Goal: Information Seeking & Learning: Learn about a topic

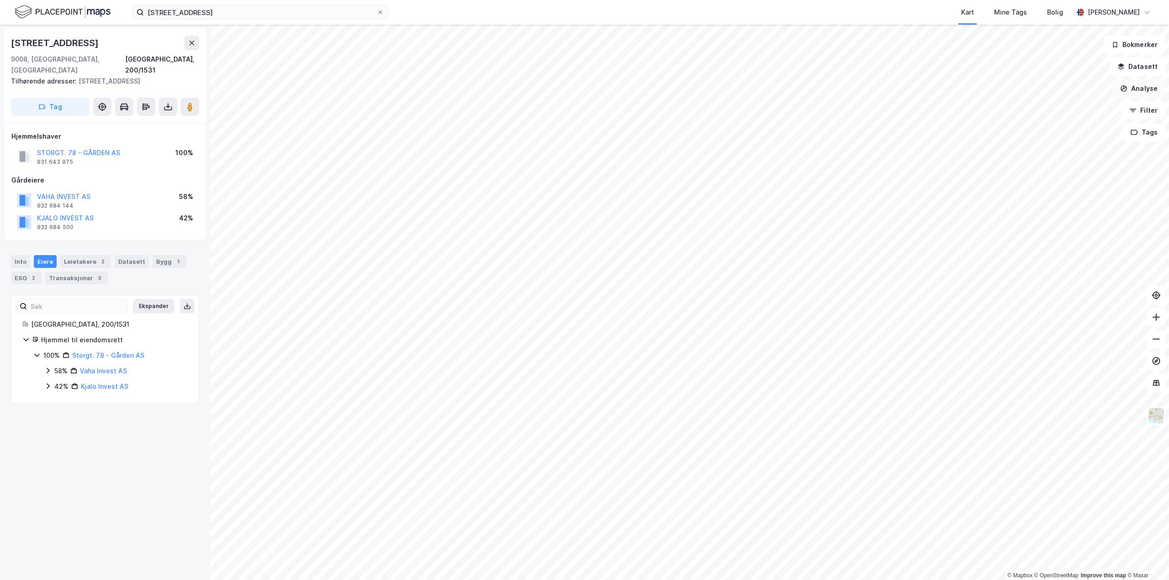
click at [1134, 84] on button "Analyse" at bounding box center [1138, 88] width 53 height 18
click at [1051, 109] on div "Tegn område" at bounding box center [1059, 108] width 79 height 8
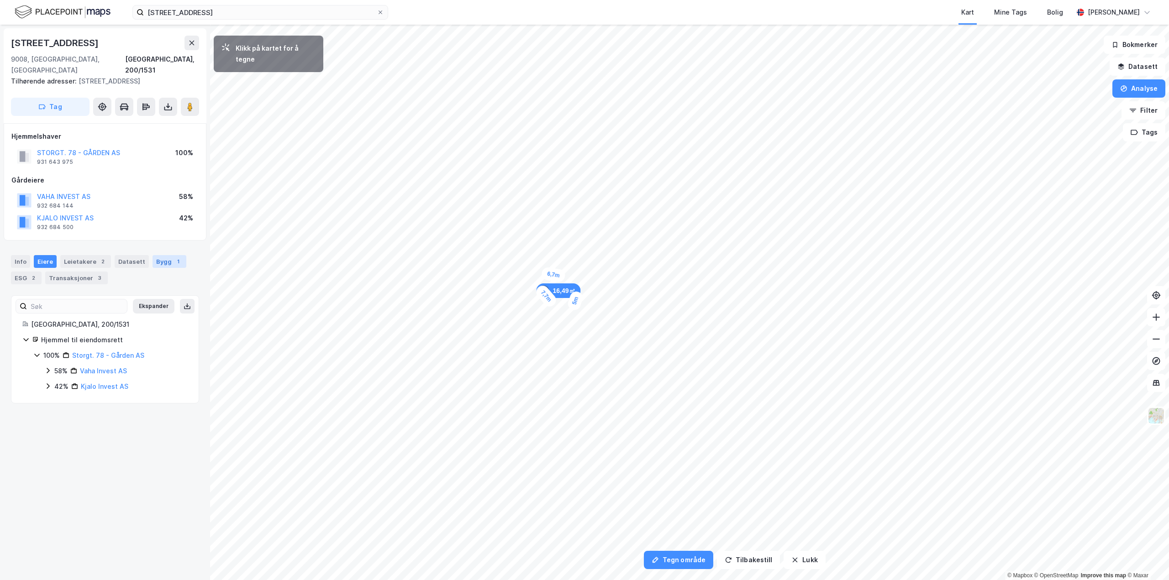
click at [157, 255] on div "Bygg 1" at bounding box center [169, 261] width 34 height 13
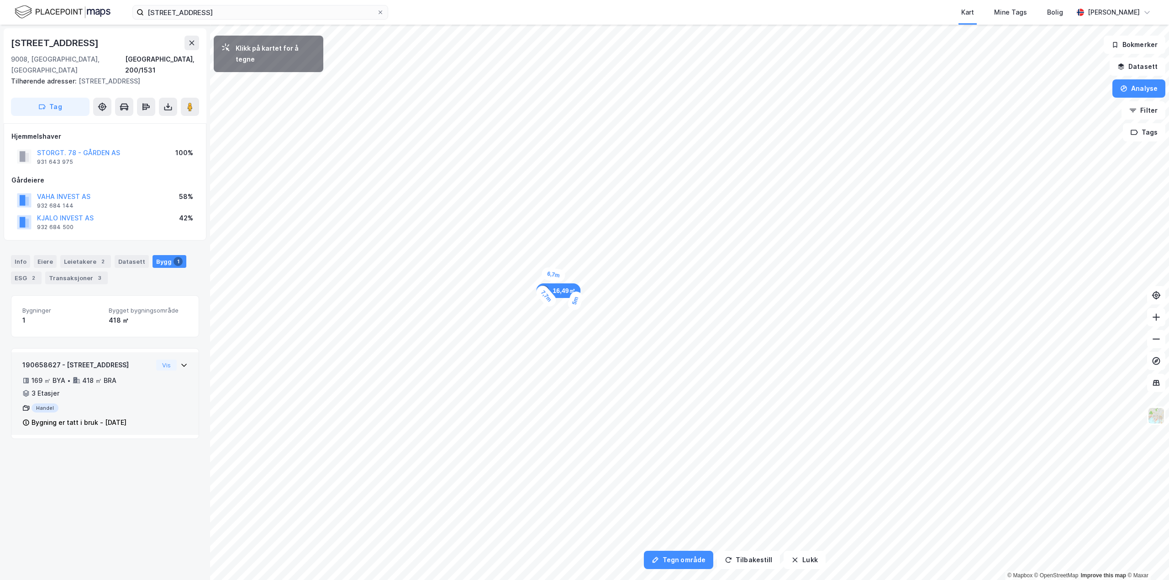
click at [142, 375] on div "169 ㎡ BYA • 418 ㎡ BRA • 3 Etasjer" at bounding box center [87, 387] width 130 height 24
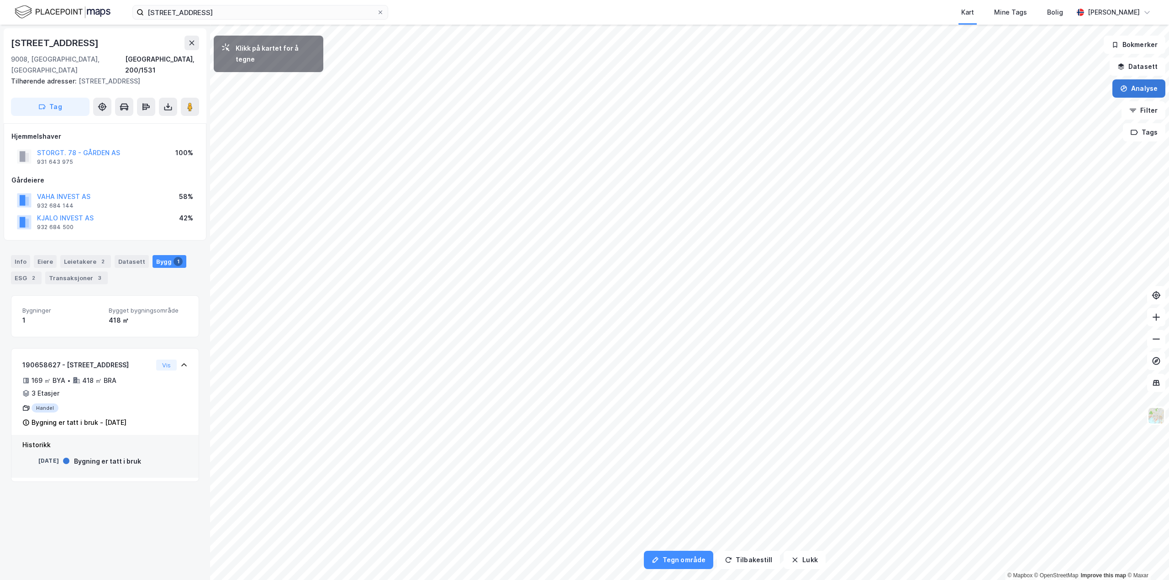
click at [1123, 95] on button "Analyse" at bounding box center [1138, 88] width 53 height 18
click at [1059, 105] on div "Tegn område" at bounding box center [1059, 108] width 79 height 8
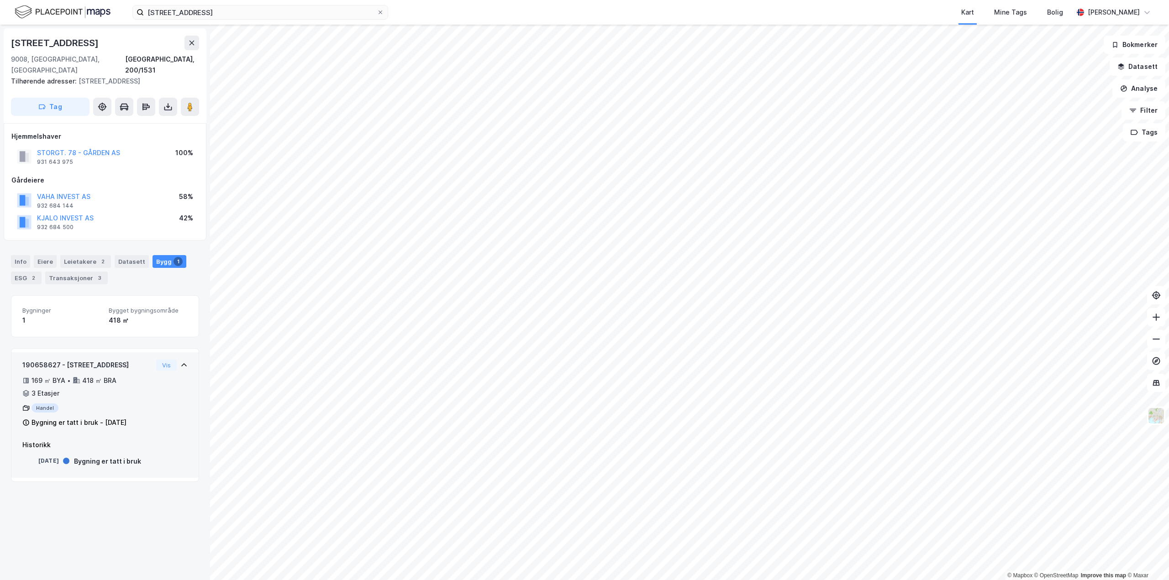
click at [149, 376] on div "190658627 - Grønnegata 75 169 ㎡ BYA • 418 ㎡ BRA • 3 Etasjer Handel Bygning er t…" at bounding box center [104, 398] width 165 height 76
click at [154, 373] on div "190658627 - Grønnegata 75 169 ㎡ BYA • 418 ㎡ BRA • 3 Etasjer Handel Bygning er t…" at bounding box center [104, 398] width 165 height 76
click at [1125, 89] on icon "button" at bounding box center [1123, 89] width 5 height 4
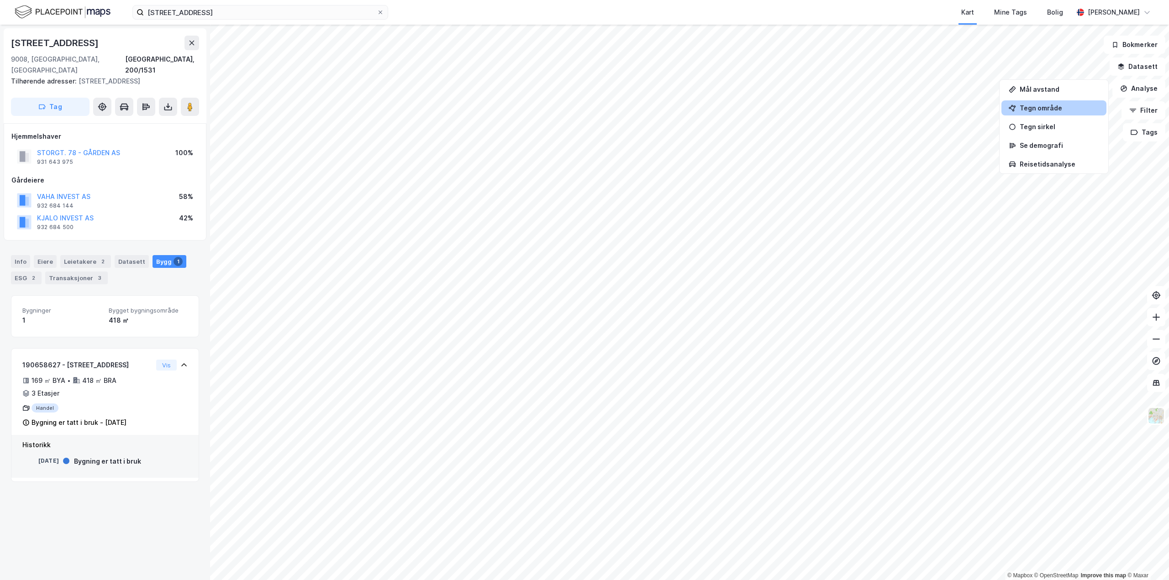
click at [1041, 110] on div "Tegn område" at bounding box center [1059, 108] width 79 height 8
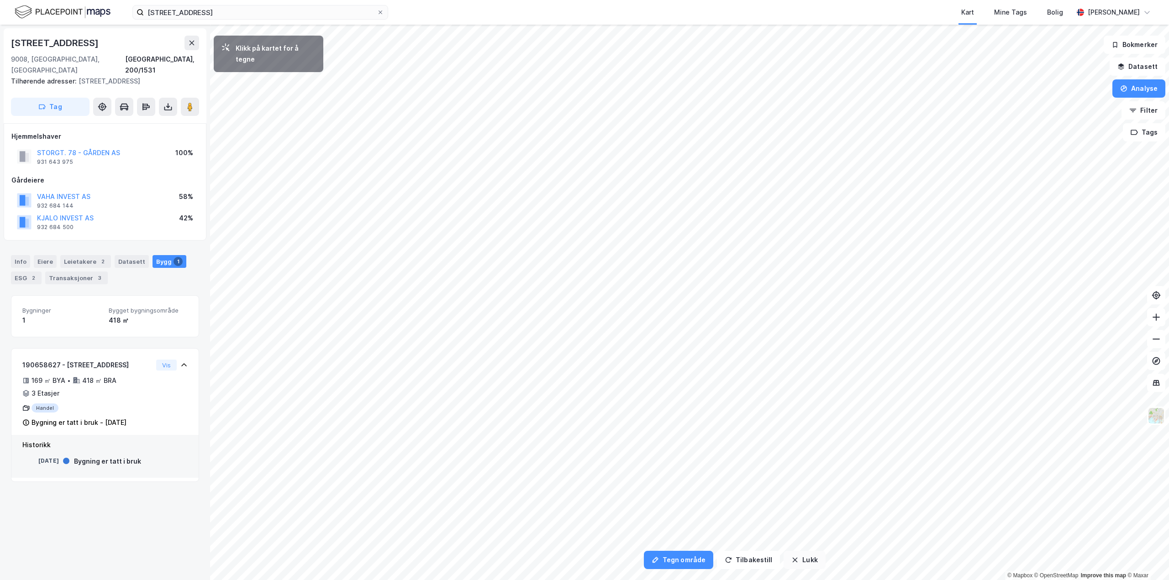
click at [809, 562] on button "Lukk" at bounding box center [804, 560] width 42 height 18
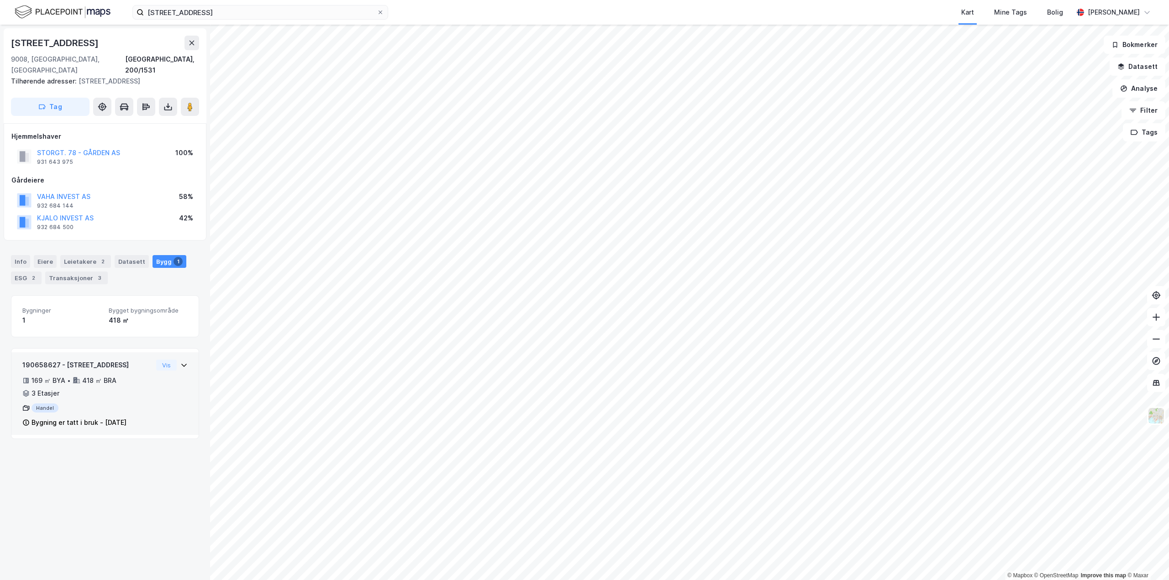
click at [137, 378] on div "169 ㎡ BYA • 418 ㎡ BRA • 3 Etasjer" at bounding box center [87, 387] width 130 height 24
